Goal: Task Accomplishment & Management: Manage account settings

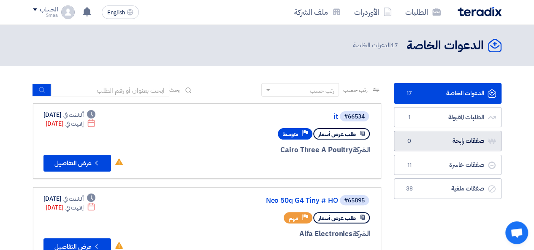
click at [463, 145] on link "صفقات رابحة صفقات رابحة 0" at bounding box center [448, 141] width 108 height 21
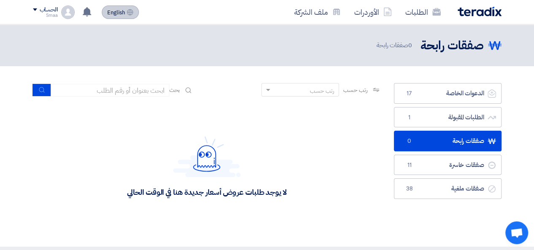
click at [126, 12] on button "English EN" at bounding box center [120, 12] width 37 height 14
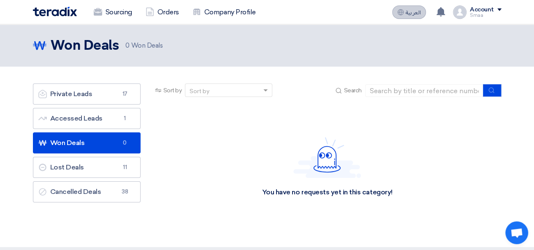
click at [126, 12] on link "Sourcing" at bounding box center [113, 12] width 52 height 19
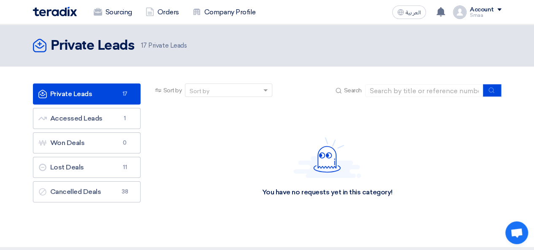
click at [227, 41] on div "Private Leads Private Leads 17 Private Leads" at bounding box center [267, 45] width 469 height 17
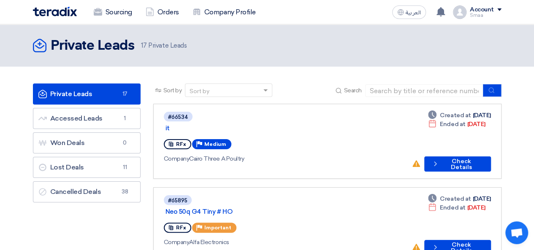
click at [218, 0] on div "Sourcing Orders Company Profile العربية ع تم مشاهدة العرض المقدم للطلب "VNR + C…" at bounding box center [267, 12] width 481 height 24
click at [225, 11] on link "Company Profile" at bounding box center [224, 12] width 77 height 19
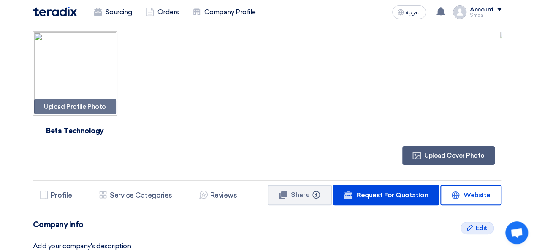
click at [504, 137] on div "Upload Profile Photo Image Beta Technology Profile Upload Cover Photo Profile P…" at bounding box center [267, 248] width 481 height 448
